Goal: Check status

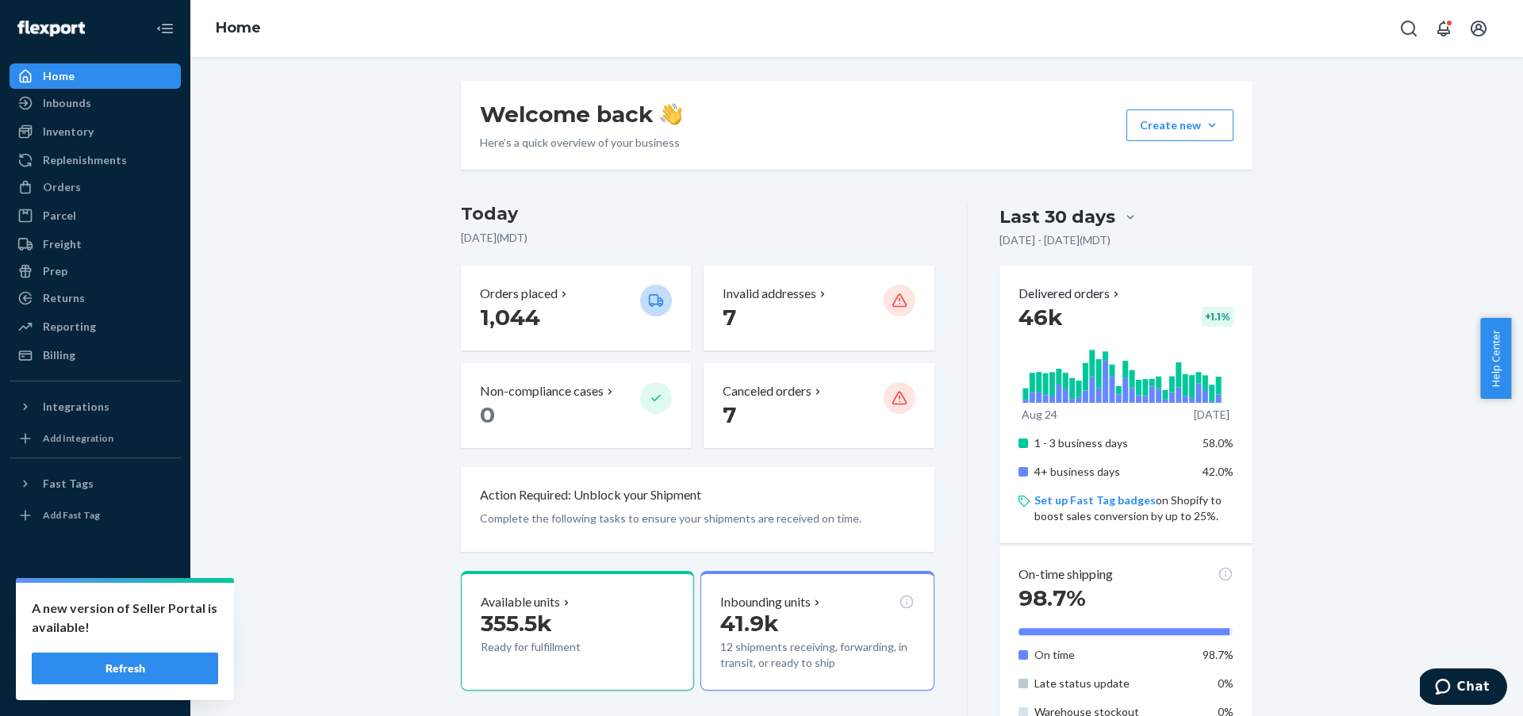
click at [169, 662] on button "Refresh" at bounding box center [125, 669] width 186 height 32
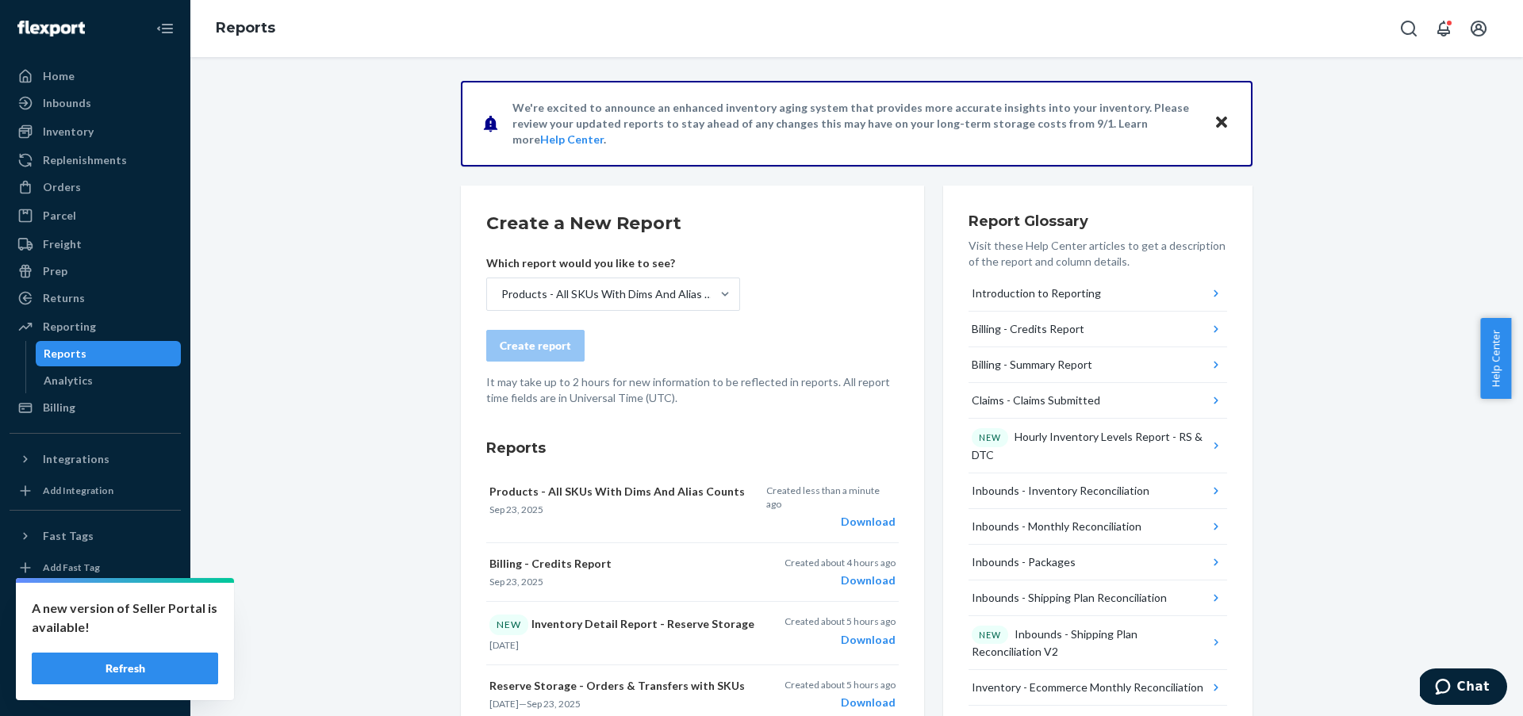
scroll to position [1, 0]
